Goal: Task Accomplishment & Management: Manage account settings

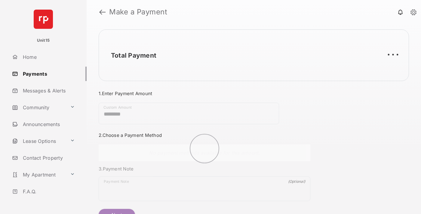
scroll to position [32, 0]
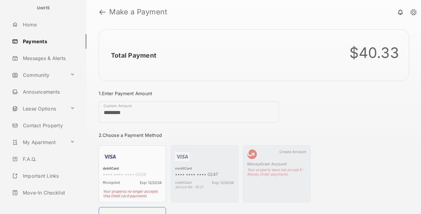
click at [47, 203] on link "Logout" at bounding box center [48, 210] width 77 height 14
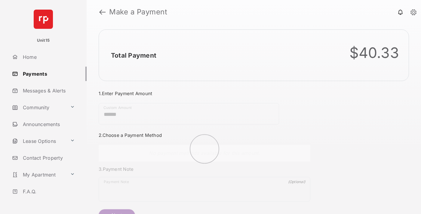
scroll to position [32, 0]
